Goal: Information Seeking & Learning: Compare options

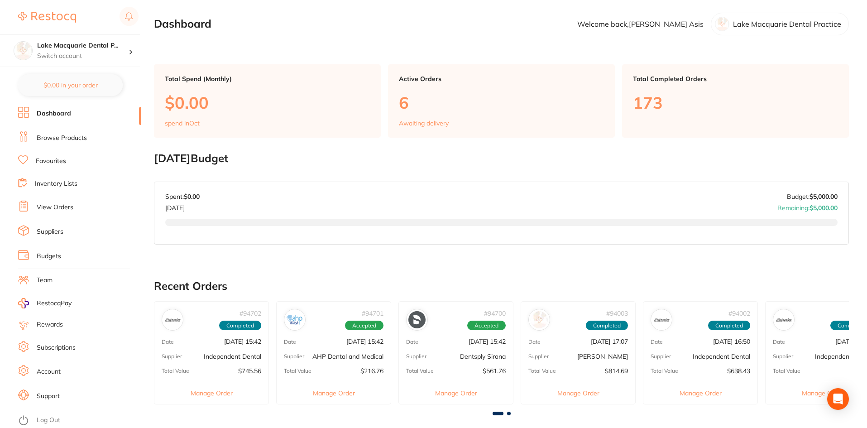
click at [67, 134] on link "Browse Products" at bounding box center [62, 138] width 50 height 9
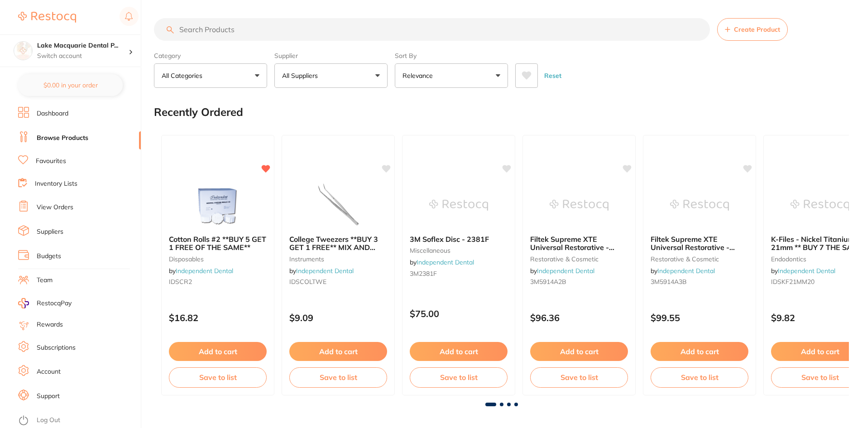
click at [226, 32] on input "search" at bounding box center [432, 29] width 556 height 23
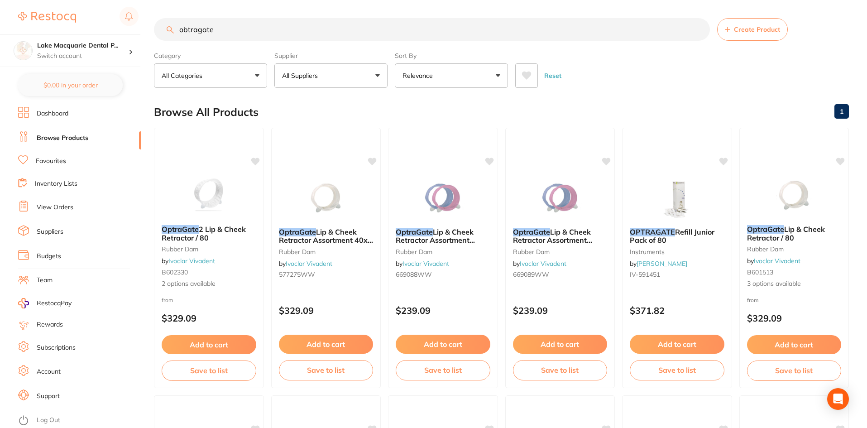
click at [188, 30] on input "obtragate" at bounding box center [432, 29] width 556 height 23
click at [211, 29] on input "obtragate" at bounding box center [432, 29] width 556 height 23
type input "o"
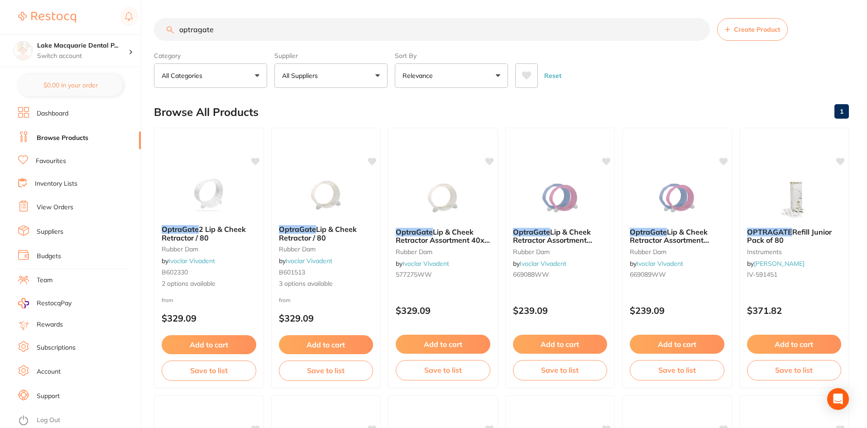
click at [379, 76] on button "All Suppliers" at bounding box center [330, 75] width 113 height 24
click at [215, 26] on input "optragate" at bounding box center [432, 29] width 556 height 23
type input "o"
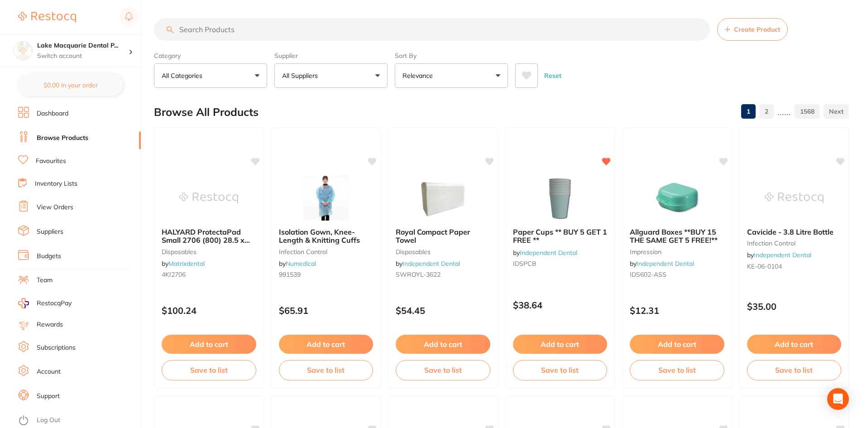
click at [265, 36] on input "search" at bounding box center [432, 29] width 556 height 23
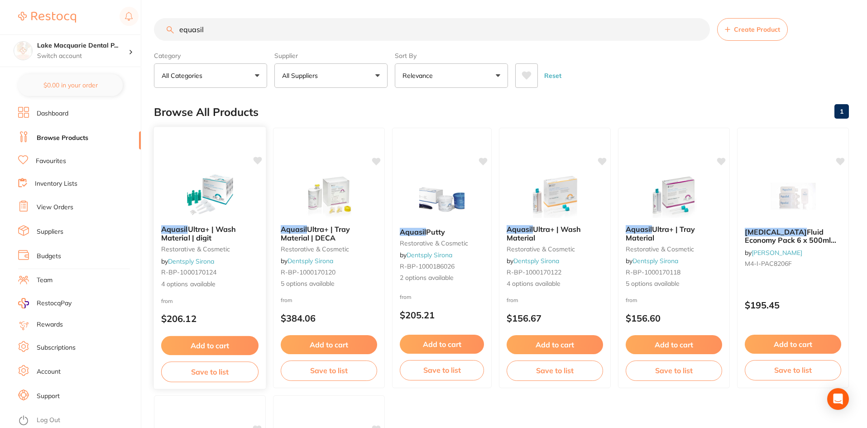
click at [205, 224] on div "Aquasil Ultra+ | Wash Material | digit restorative & cosmetic by Dentsply Siron…" at bounding box center [210, 257] width 112 height 78
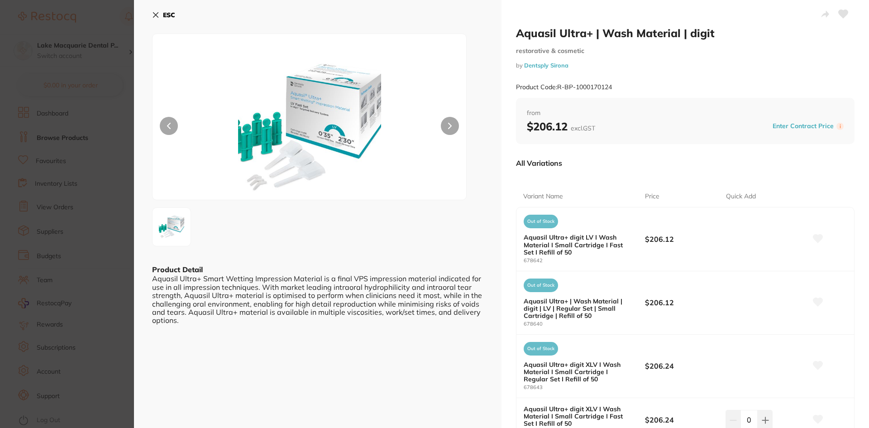
click at [446, 122] on button at bounding box center [450, 126] width 18 height 18
click at [156, 14] on icon at bounding box center [156, 15] width 5 height 5
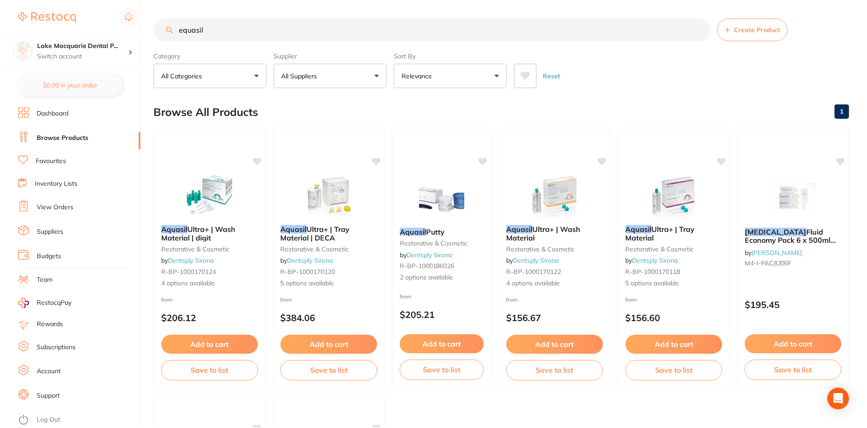
scroll to position [1, 0]
click at [285, 21] on input "equasil" at bounding box center [432, 28] width 556 height 23
type input "e"
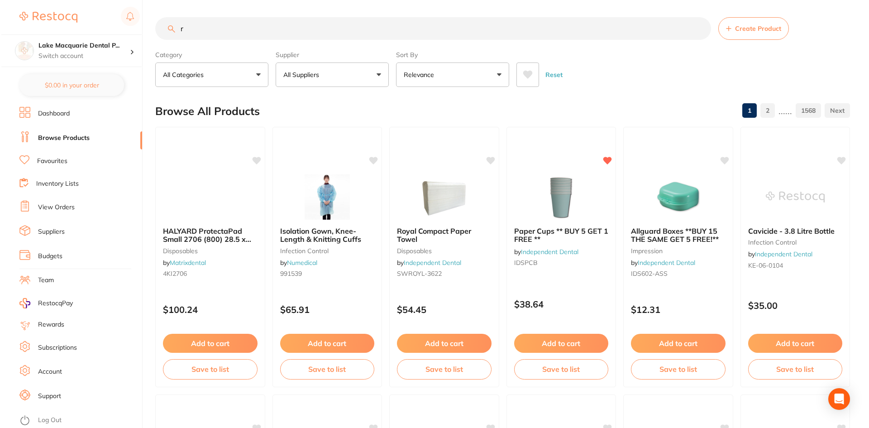
scroll to position [0, 0]
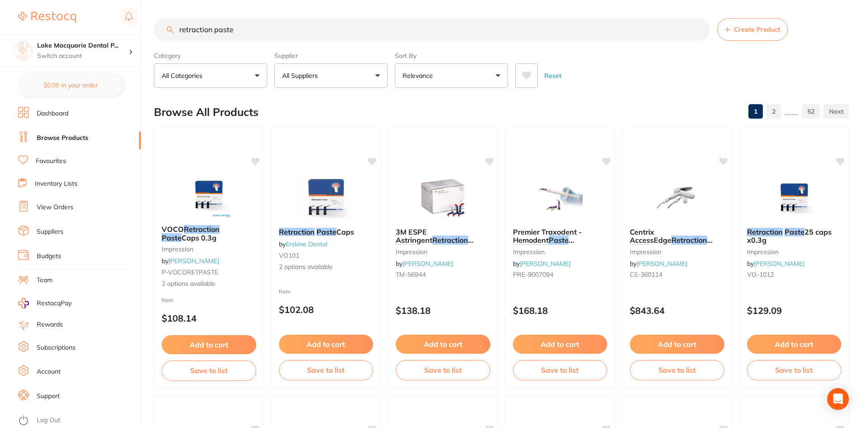
click at [316, 264] on span "2 options available" at bounding box center [326, 267] width 95 height 9
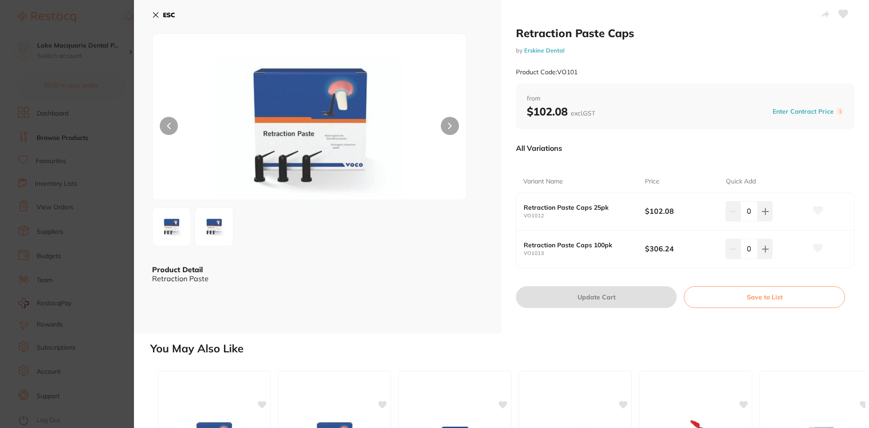
click at [161, 13] on button "ESC" at bounding box center [163, 14] width 23 height 15
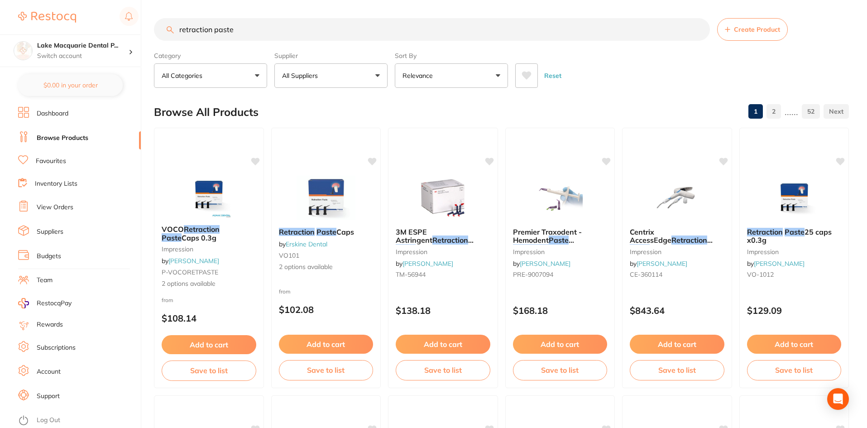
click at [311, 237] on div "Retraction Paste Caps by [PERSON_NAME] Dental VO101 2 options available" at bounding box center [326, 250] width 109 height 58
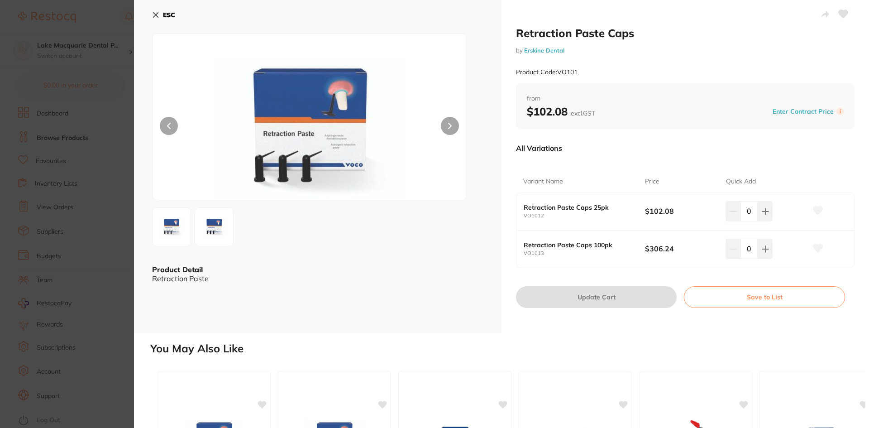
click at [157, 12] on icon at bounding box center [155, 14] width 7 height 7
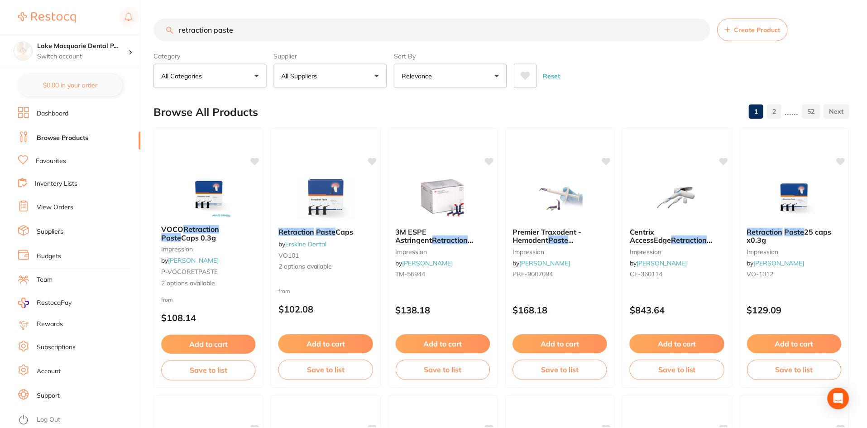
scroll to position [0, 0]
click at [246, 29] on input "retraction paste" at bounding box center [432, 29] width 556 height 23
type input "r"
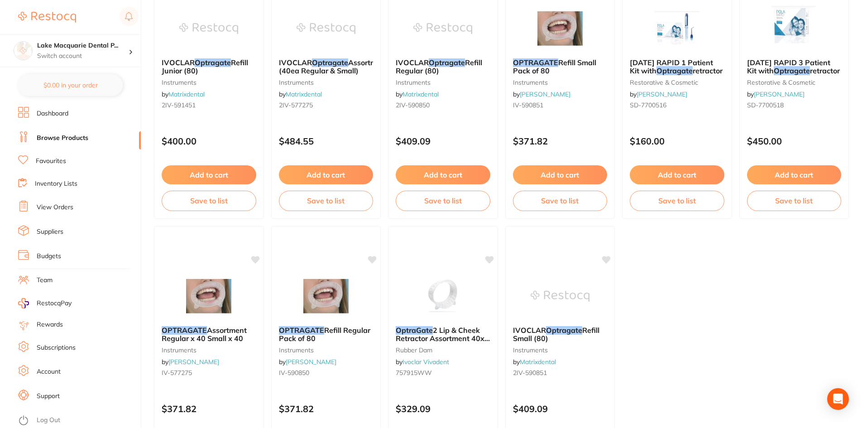
scroll to position [453, 0]
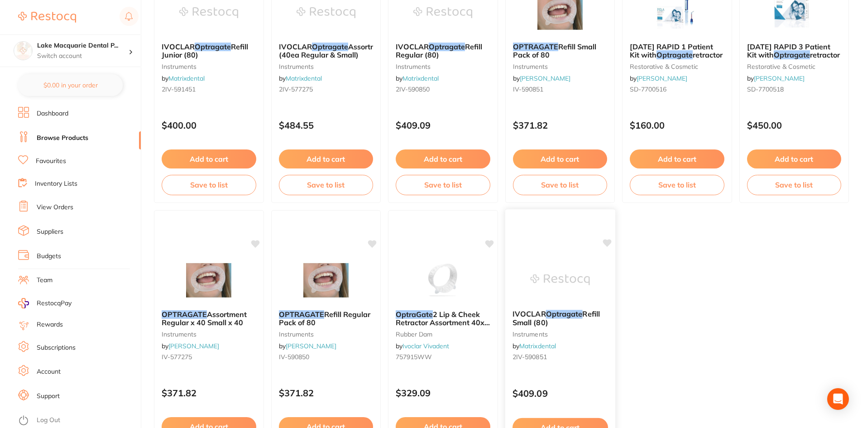
type input "optragate"
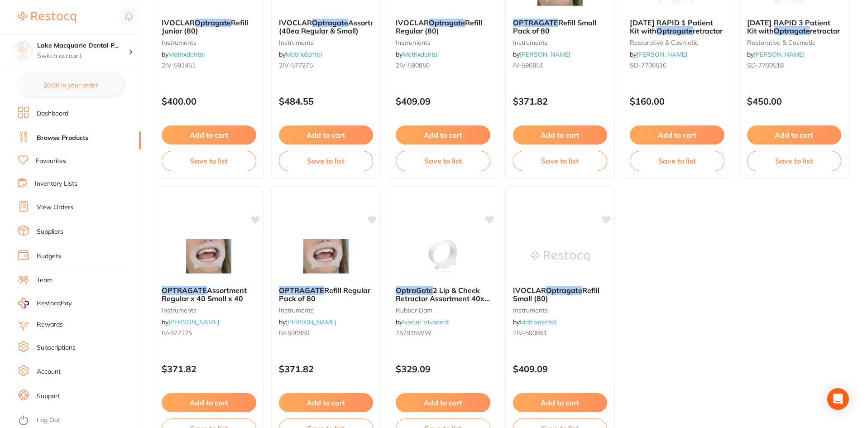
scroll to position [407, 0]
